Goal: Find specific page/section: Locate a particular part of the current website

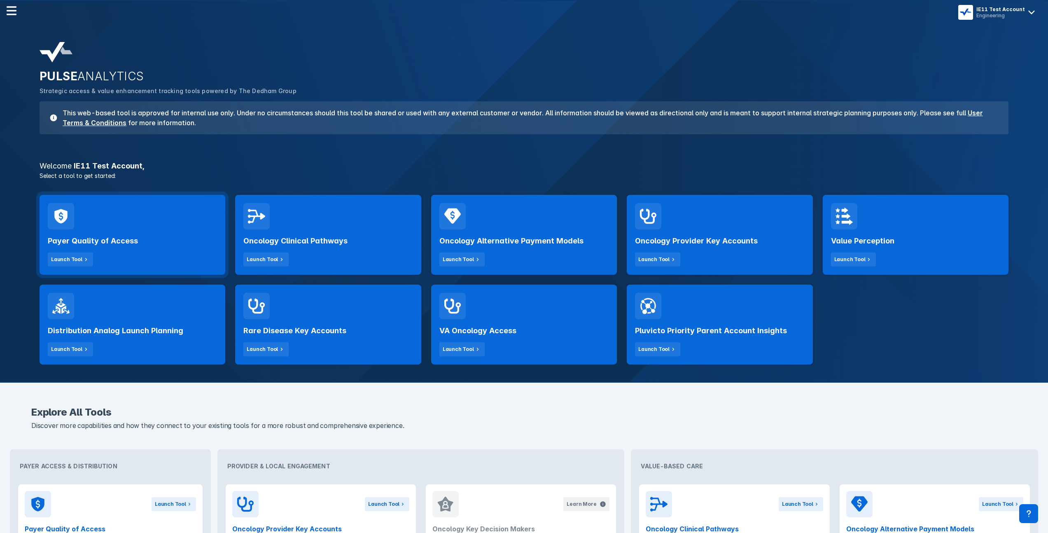
click at [147, 250] on div "Payer Quality of Access Launch Tool" at bounding box center [132, 247] width 169 height 37
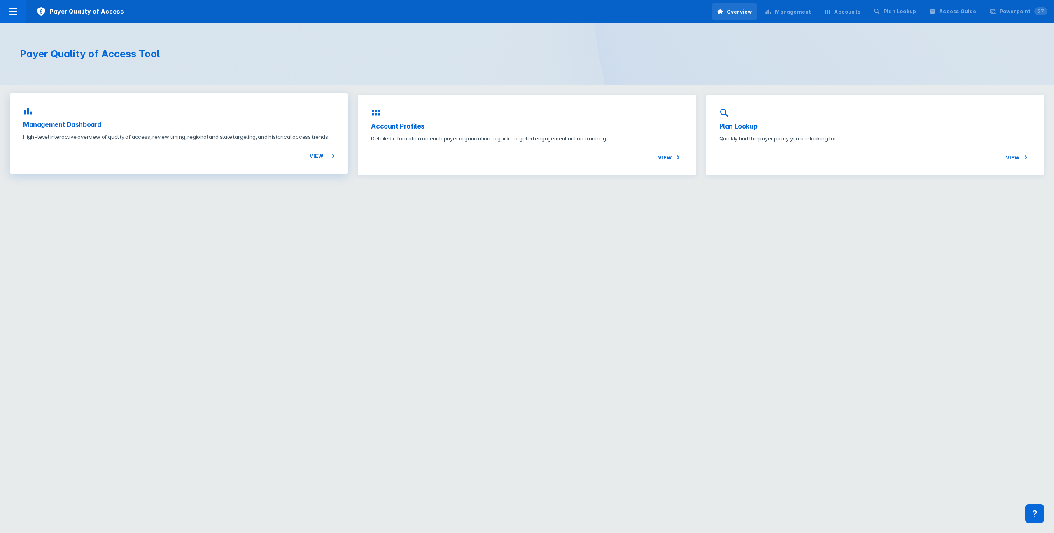
click at [210, 126] on h3 "Management Dashboard" at bounding box center [179, 124] width 312 height 10
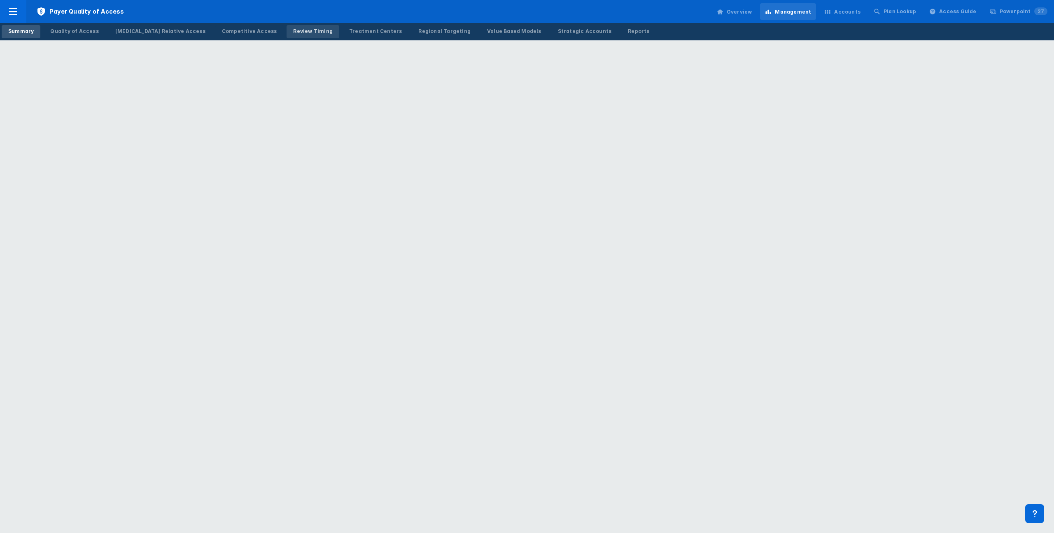
click at [293, 29] on div "Review Timing" at bounding box center [313, 31] width 40 height 7
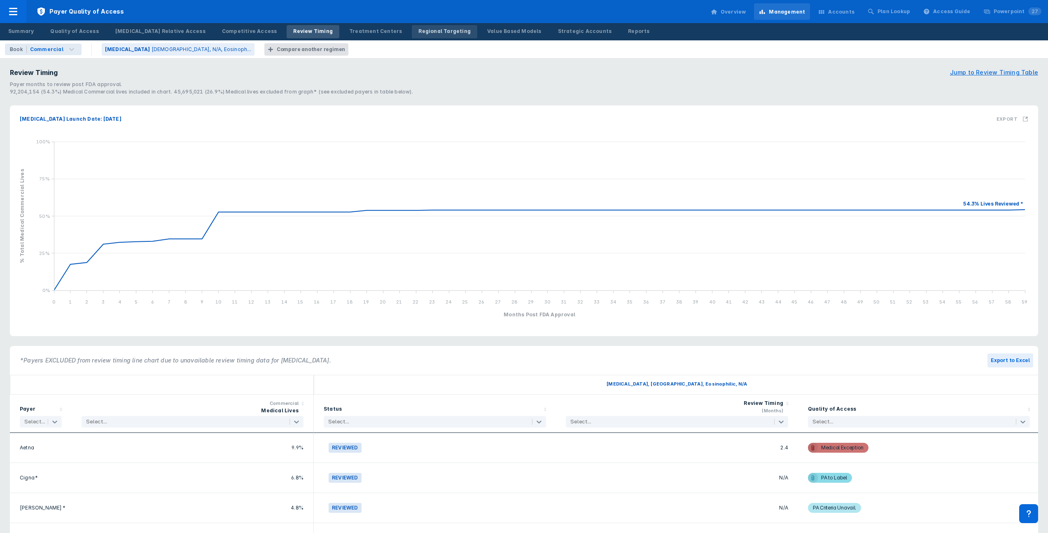
click at [418, 30] on div "Regional Targeting" at bounding box center [444, 31] width 52 height 7
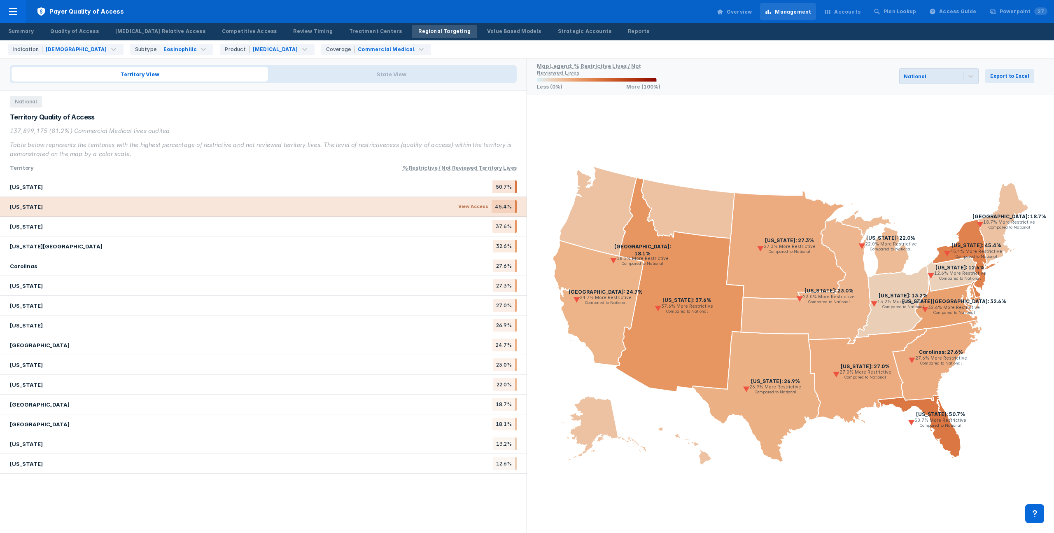
click at [186, 200] on div "[US_STATE] View Access 45.4%" at bounding box center [263, 207] width 527 height 20
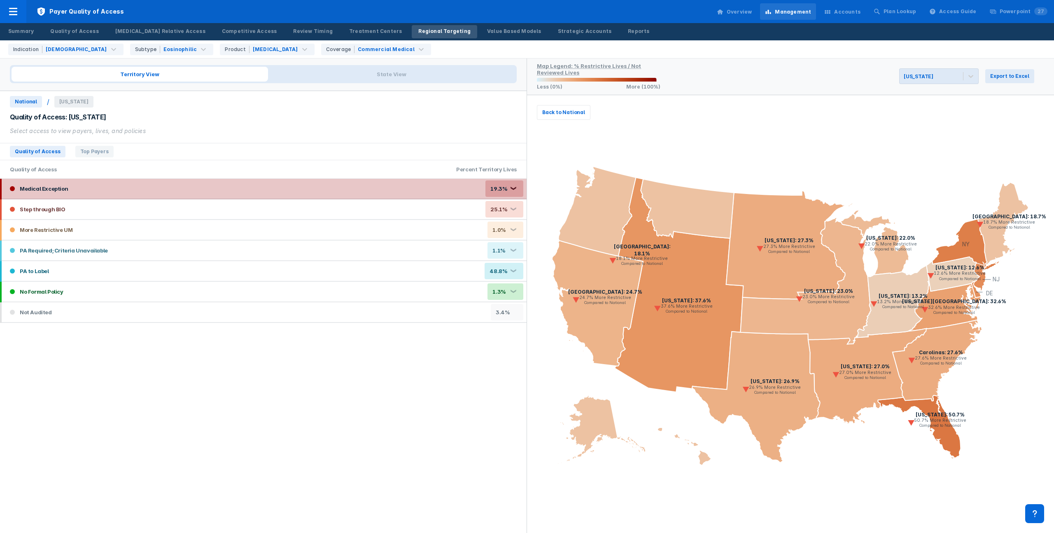
click at [200, 185] on div "Medical Exception 19.3% ❮" at bounding box center [264, 189] width 525 height 20
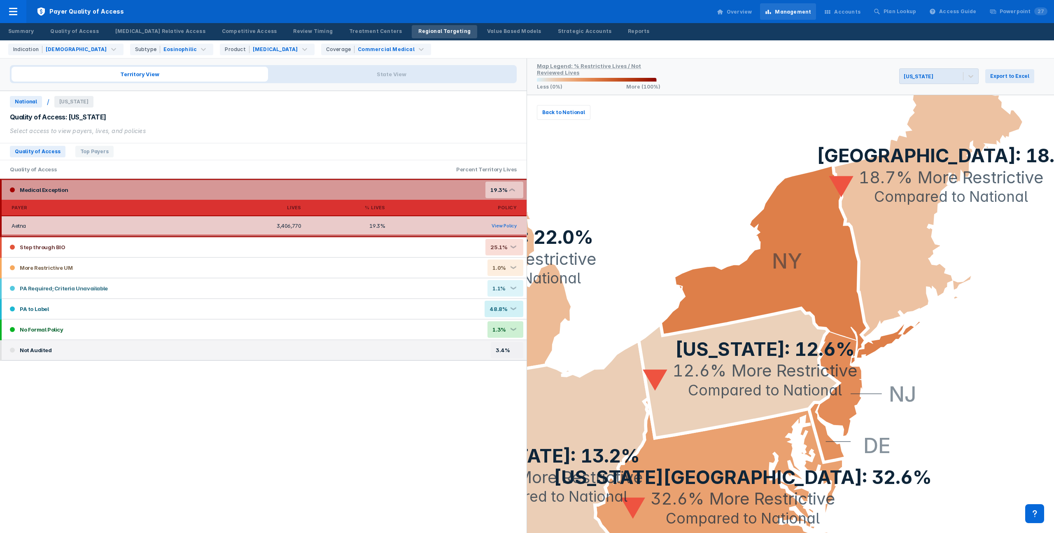
click at [125, 350] on div "Not Audited 3.4%" at bounding box center [264, 350] width 525 height 20
